Goal: Task Accomplishment & Management: Use online tool/utility

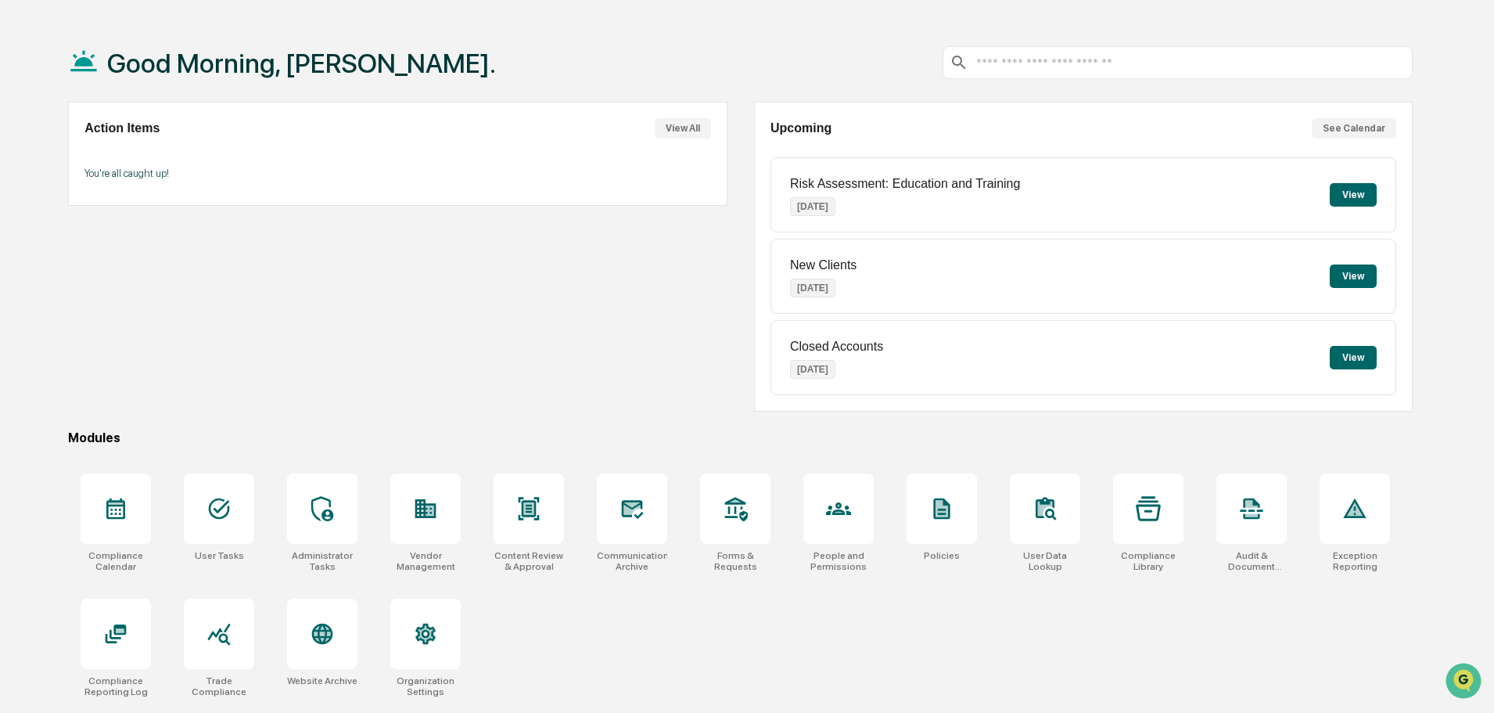
scroll to position [74, 0]
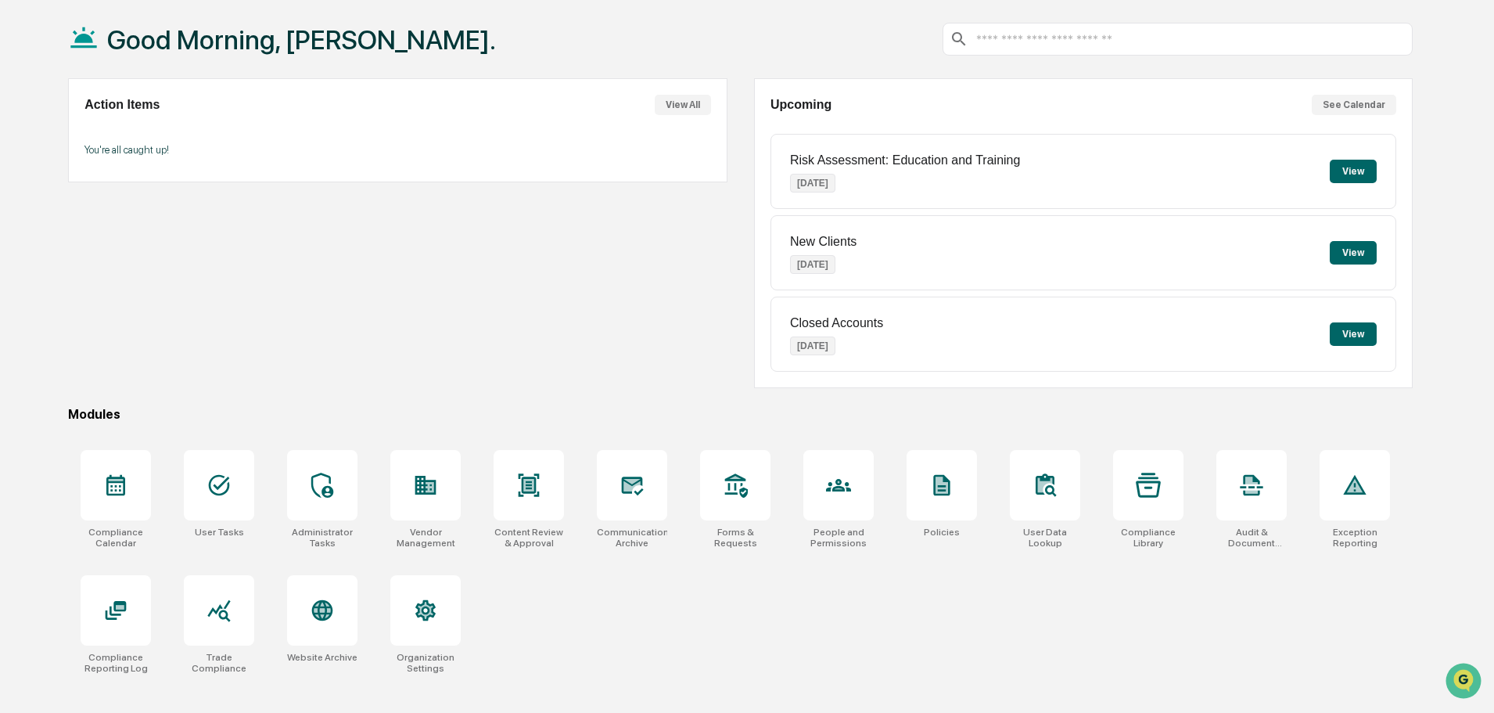
click at [631, 506] on div at bounding box center [632, 485] width 70 height 70
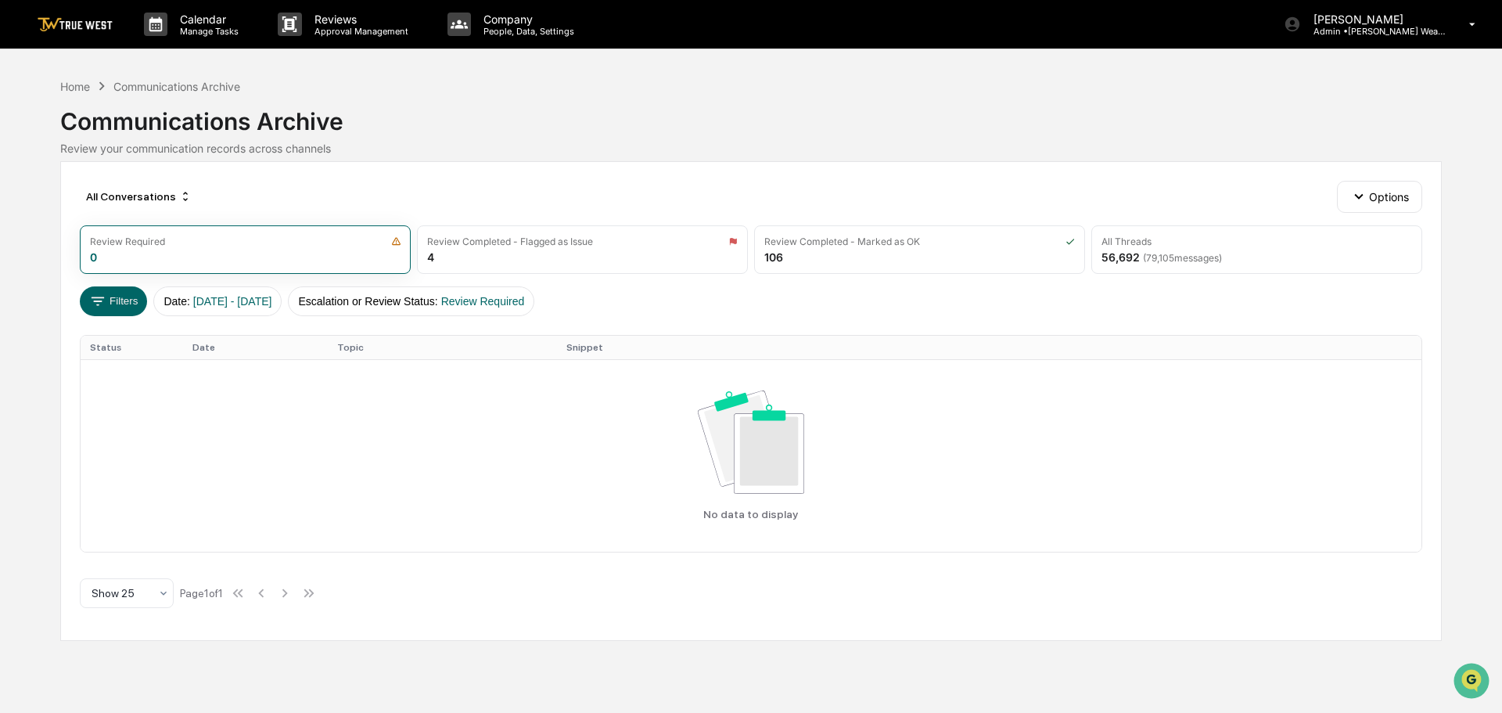
click at [548, 253] on div "Review Completed - Flagged as Issue 4" at bounding box center [582, 249] width 331 height 49
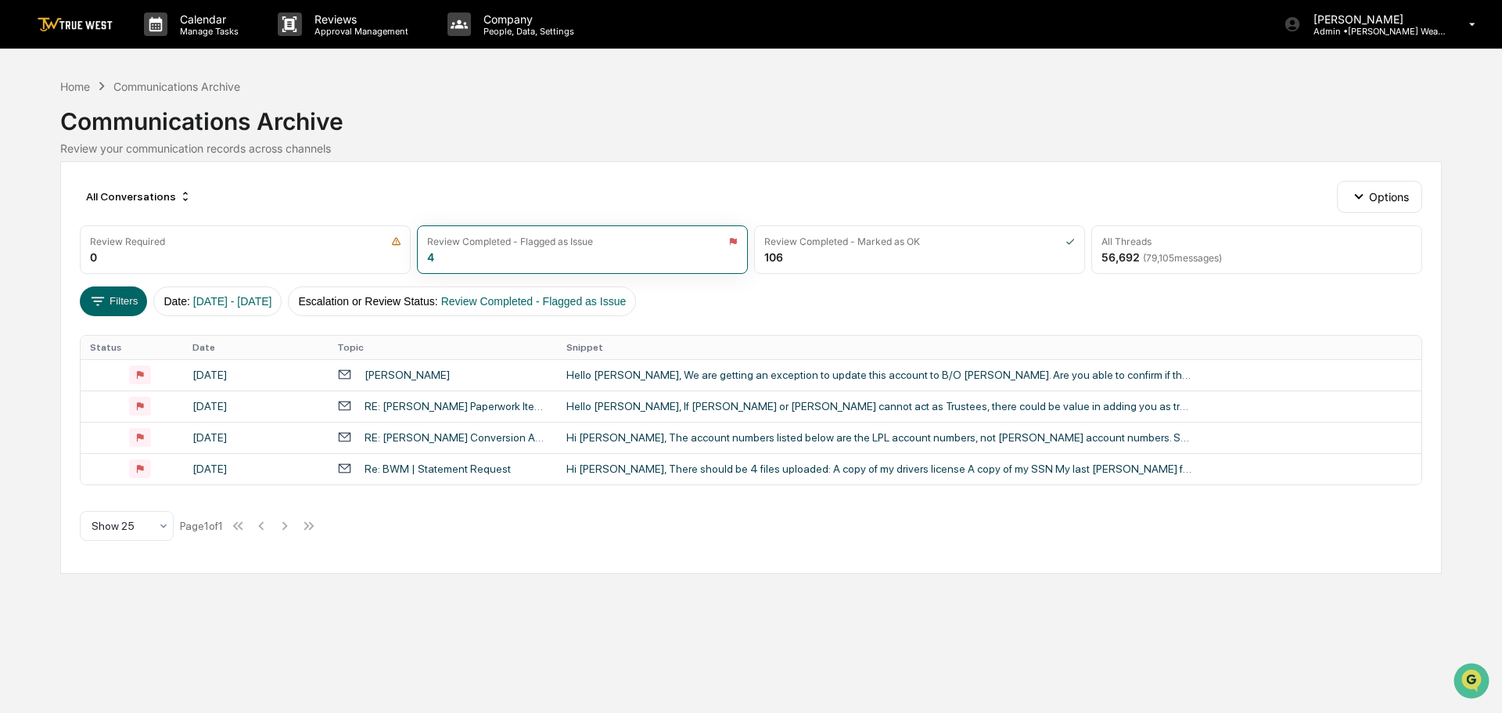
click at [653, 405] on div "Hello [PERSON_NAME], If [PERSON_NAME] or [PERSON_NAME] cannot act as Trustees, …" at bounding box center [879, 406] width 626 height 13
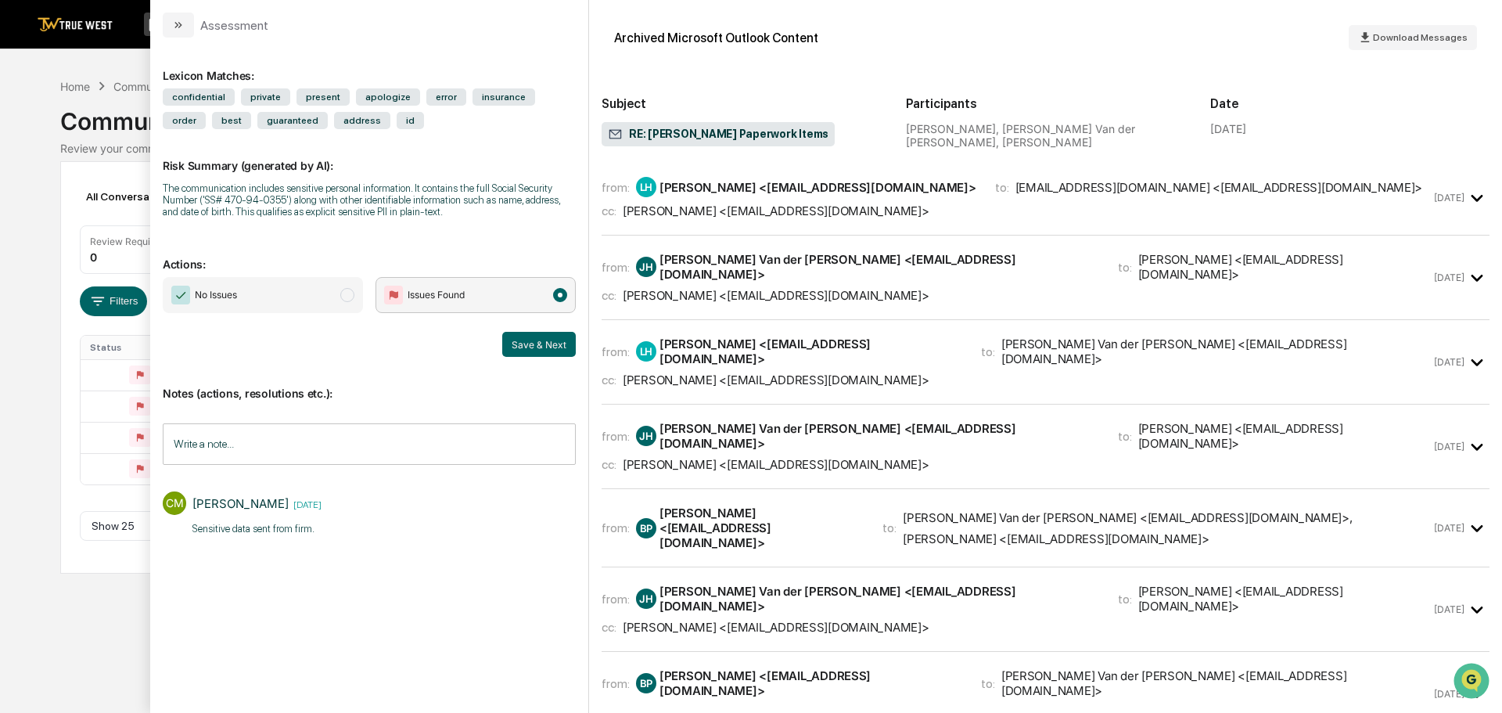
click at [175, 23] on icon "modal" at bounding box center [178, 25] width 13 height 13
